Goal: Task Accomplishment & Management: Manage account settings

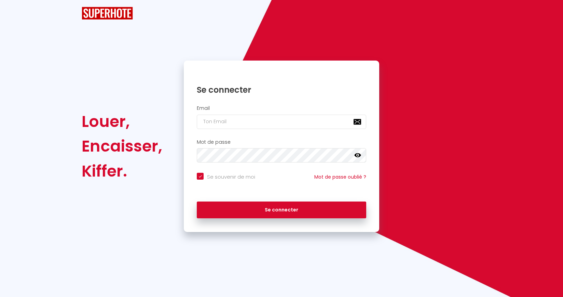
checkbox input "true"
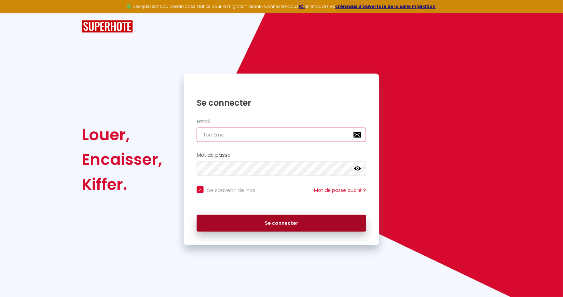
type input "[PERSON_NAME][EMAIL_ADDRESS][DOMAIN_NAME]"
click at [264, 218] on button "Se connecter" at bounding box center [282, 223] width 170 height 17
checkbox input "true"
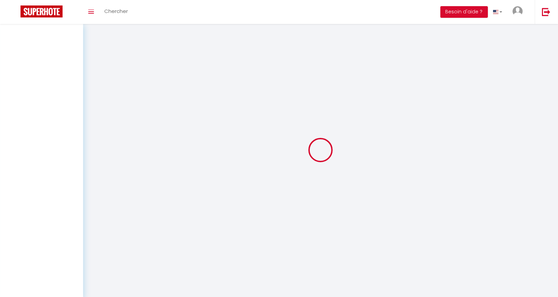
select select
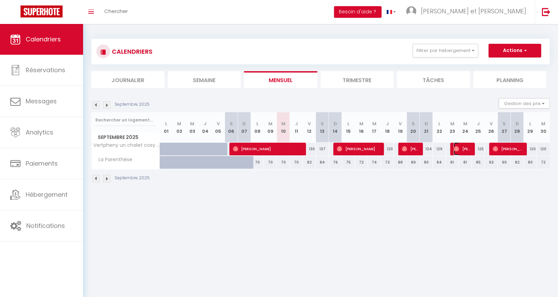
click at [467, 150] on span "[PERSON_NAME]" at bounding box center [462, 148] width 17 height 13
select select "OK"
select select "0"
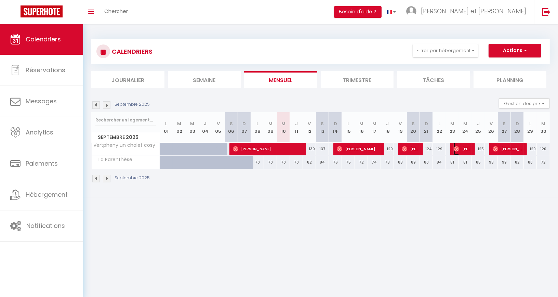
select select "1"
select select
select select "45221"
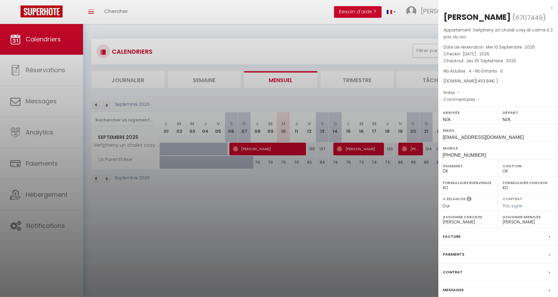
click at [551, 6] on div "x" at bounding box center [495, 7] width 115 height 8
